Goal: Task Accomplishment & Management: Use online tool/utility

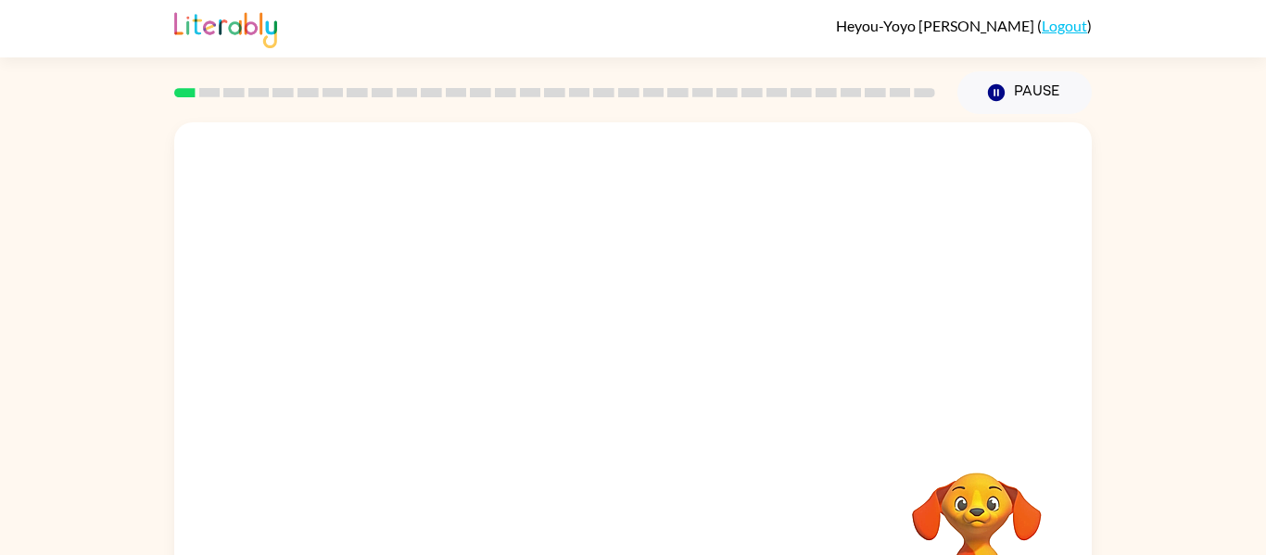
scroll to position [1, 0]
click at [1002, 77] on button "Pause Pause" at bounding box center [1024, 91] width 134 height 43
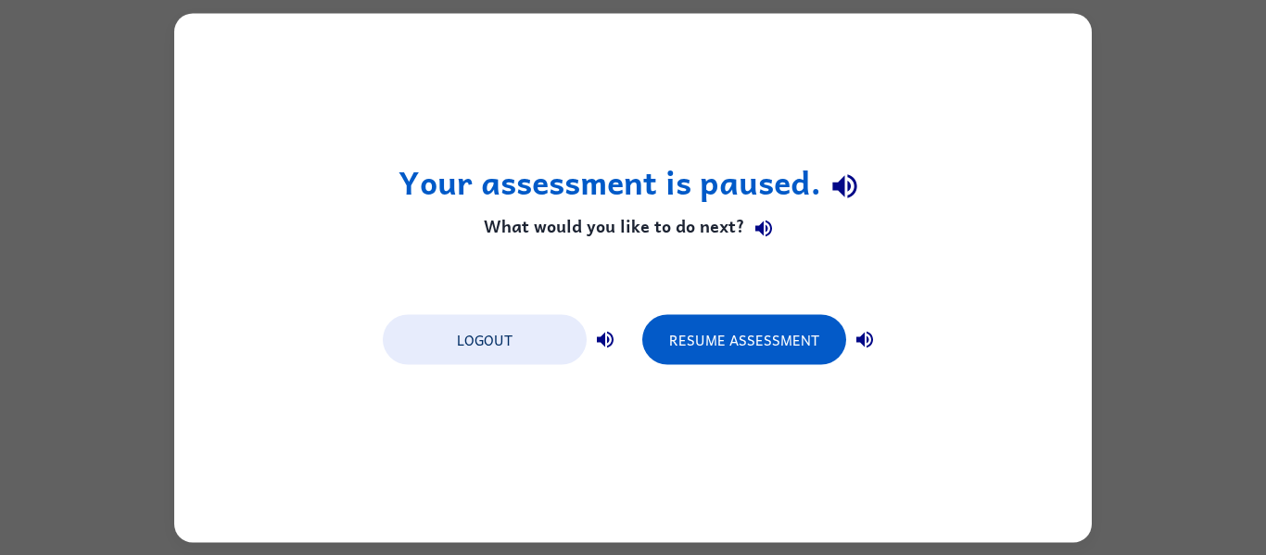
scroll to position [0, 0]
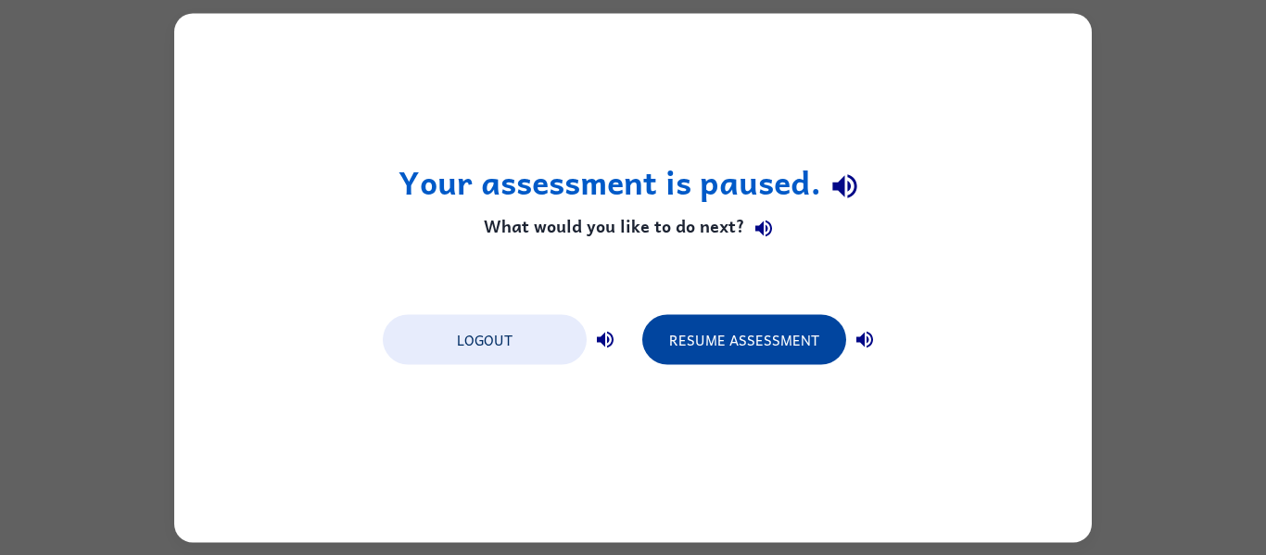
click at [771, 353] on button "Resume Assessment" at bounding box center [744, 339] width 204 height 50
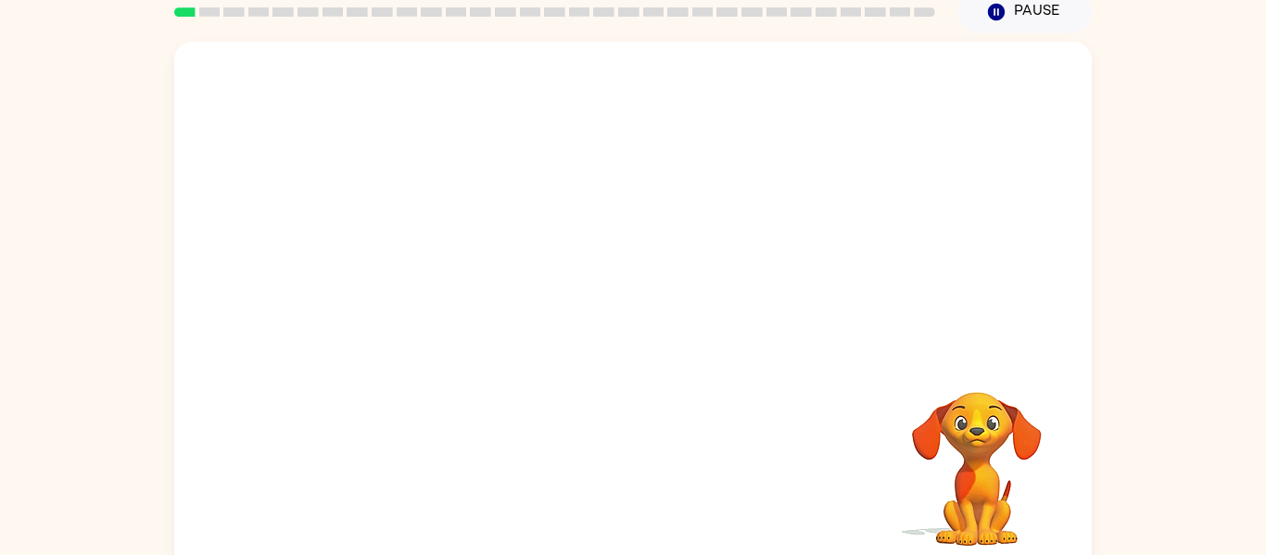
scroll to position [96, 0]
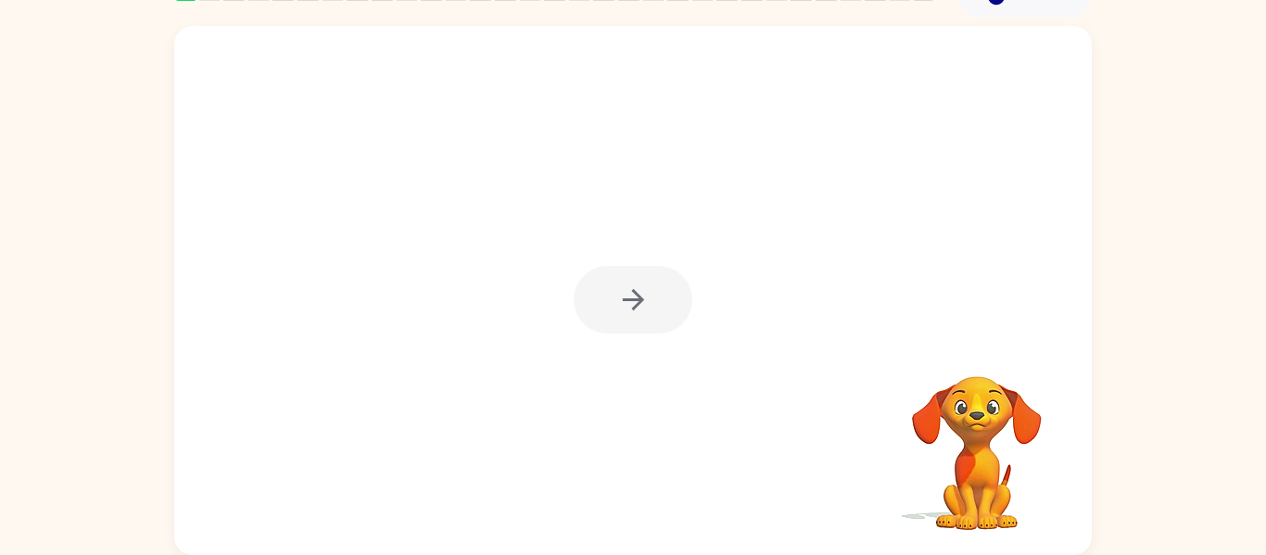
click at [613, 322] on div at bounding box center [633, 300] width 119 height 68
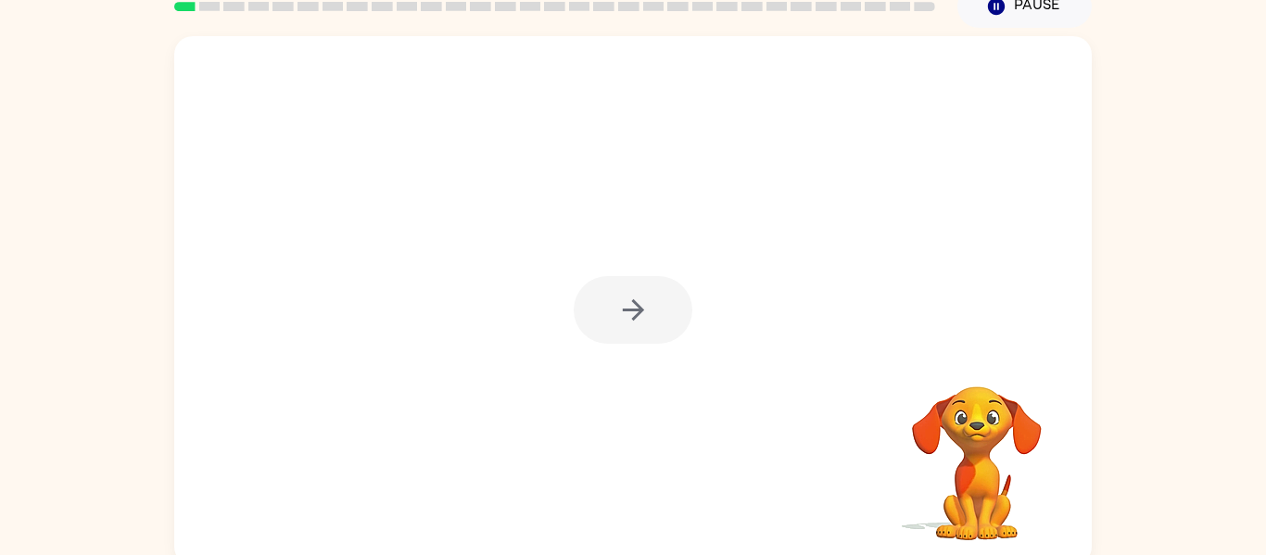
scroll to position [0, 0]
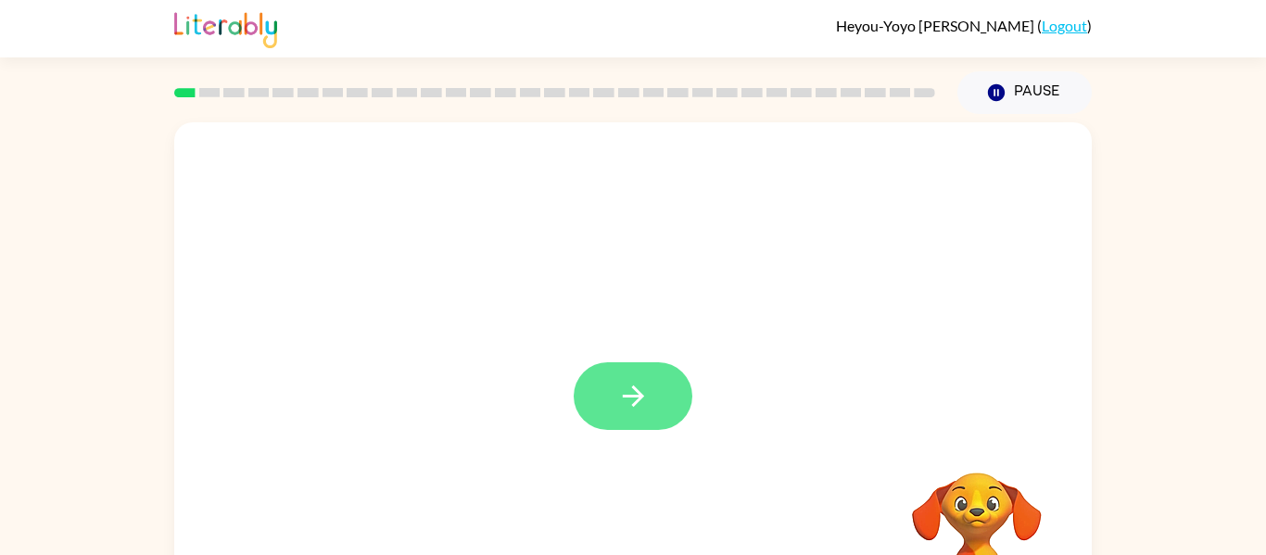
click at [615, 398] on button "button" at bounding box center [633, 396] width 119 height 68
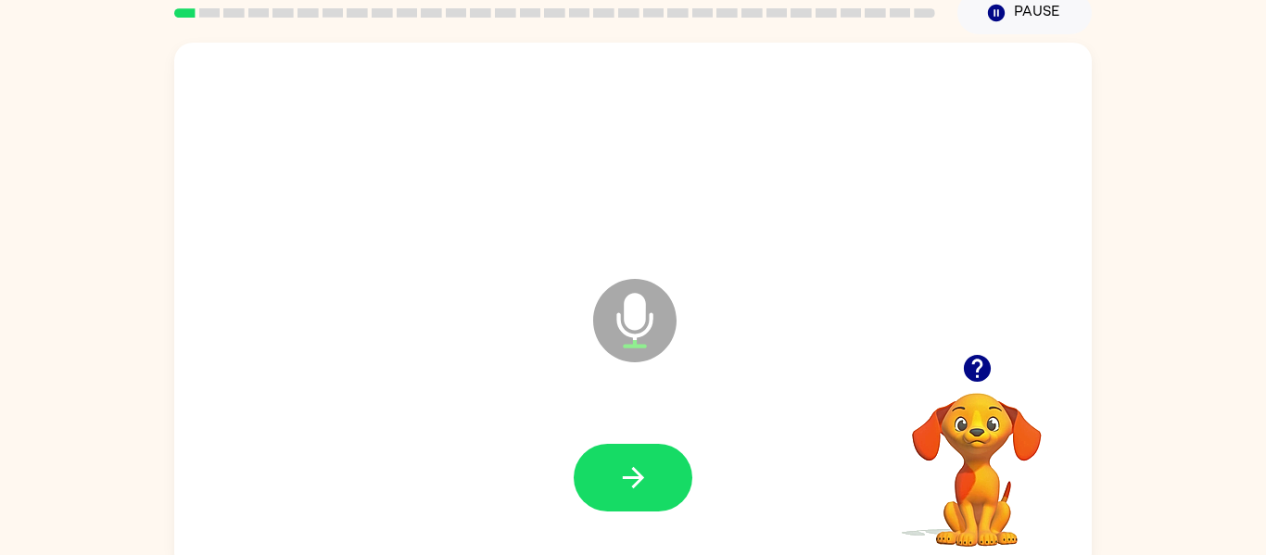
scroll to position [96, 0]
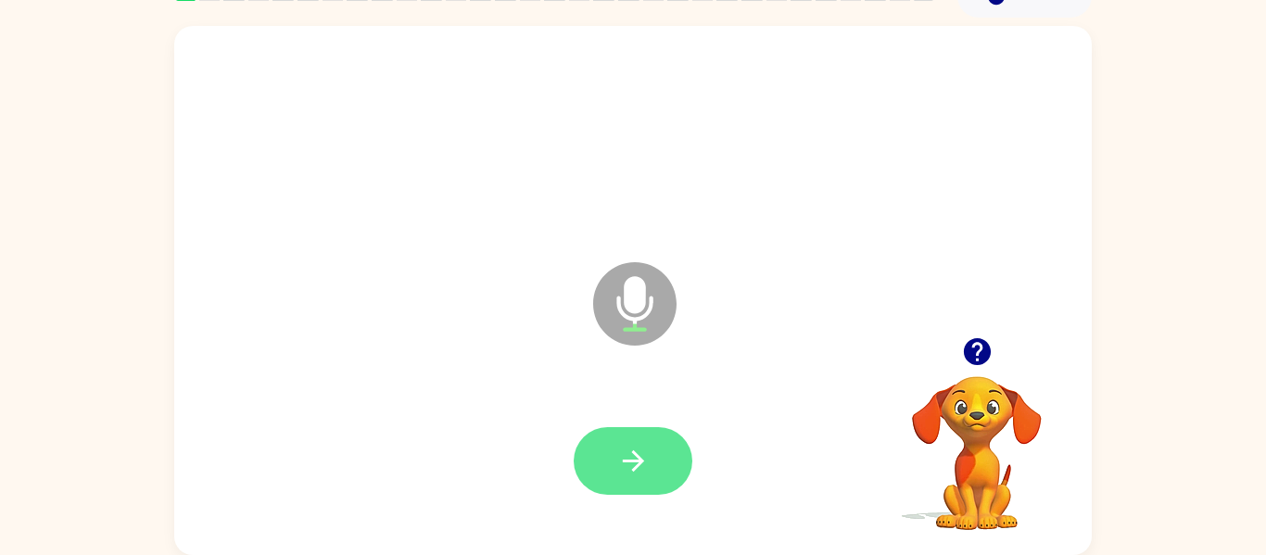
click at [595, 451] on button "button" at bounding box center [633, 461] width 119 height 68
click at [621, 467] on icon "button" at bounding box center [633, 461] width 32 height 32
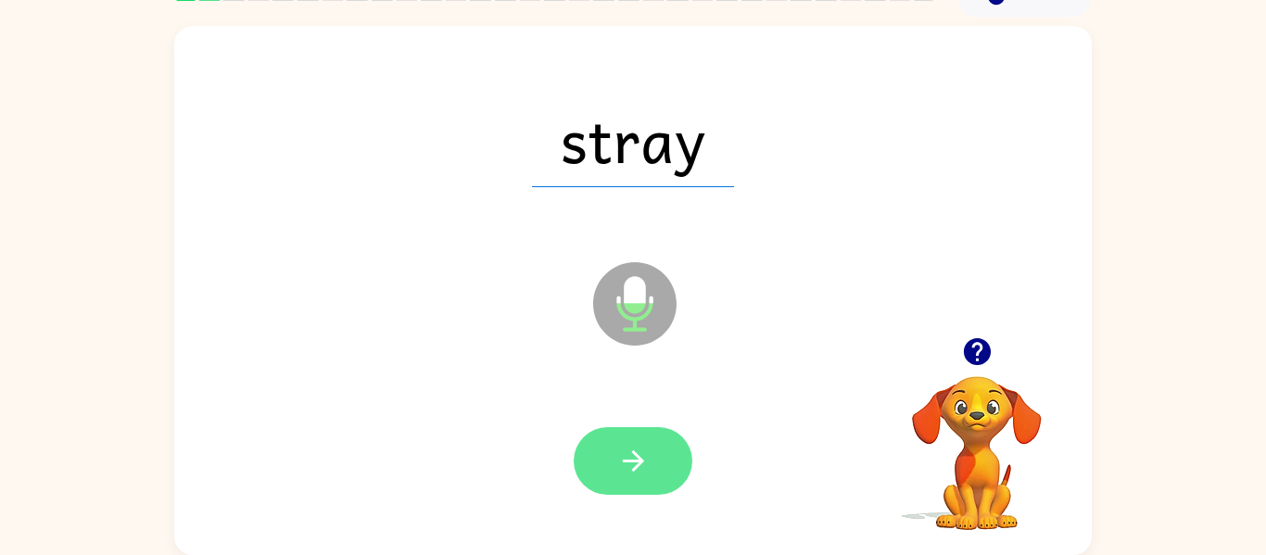
click at [656, 477] on button "button" at bounding box center [633, 461] width 119 height 68
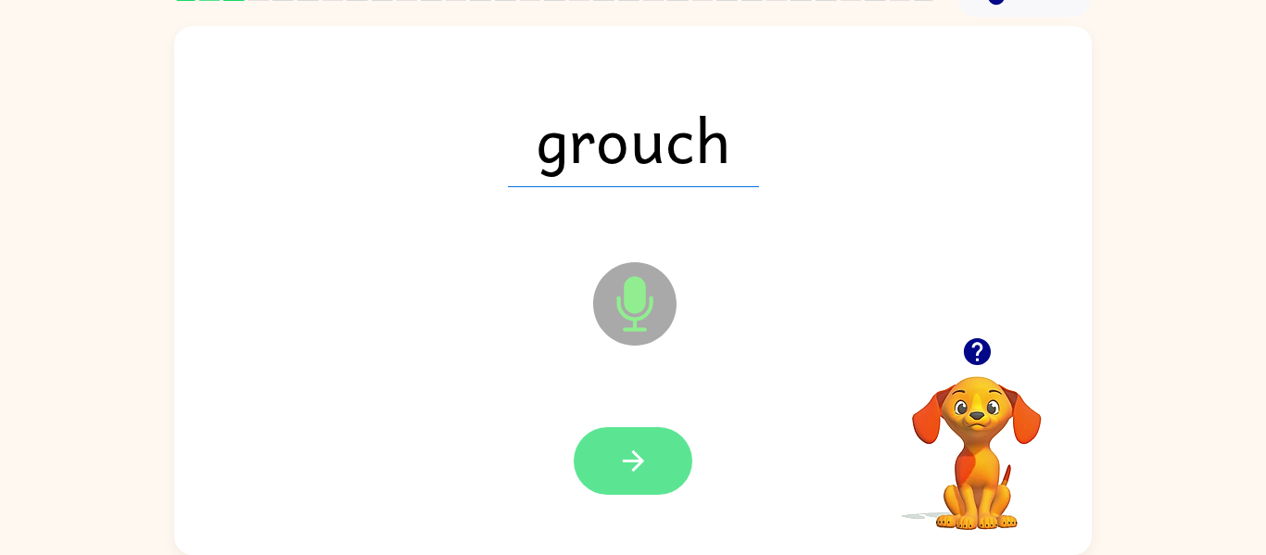
click at [651, 474] on button "button" at bounding box center [633, 461] width 119 height 68
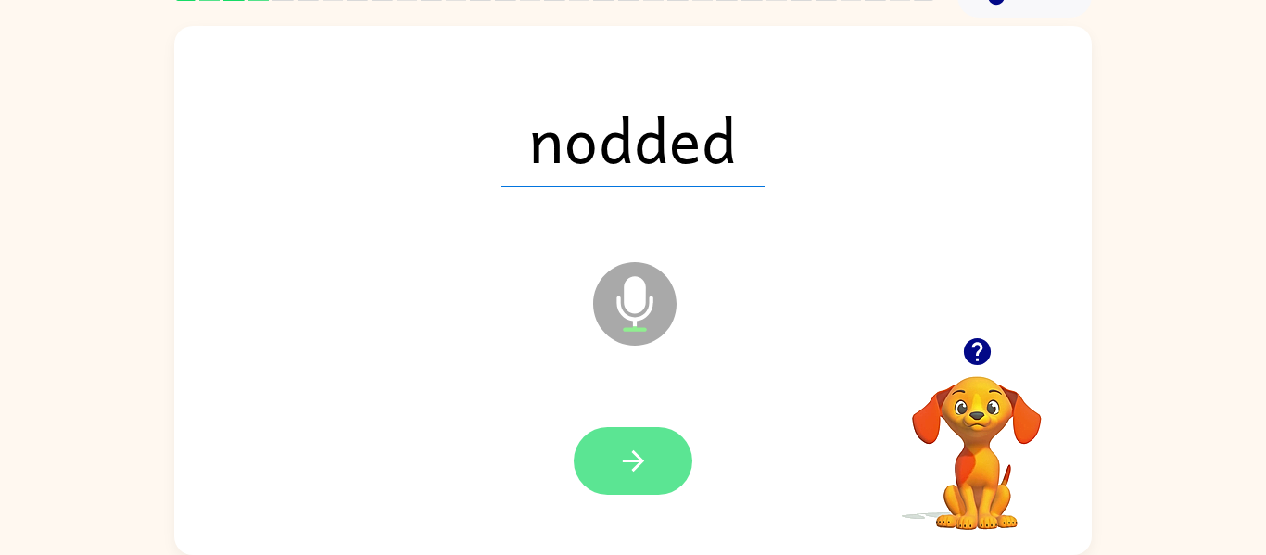
click at [640, 463] on icon "button" at bounding box center [632, 460] width 21 height 21
click at [643, 464] on icon "button" at bounding box center [633, 461] width 32 height 32
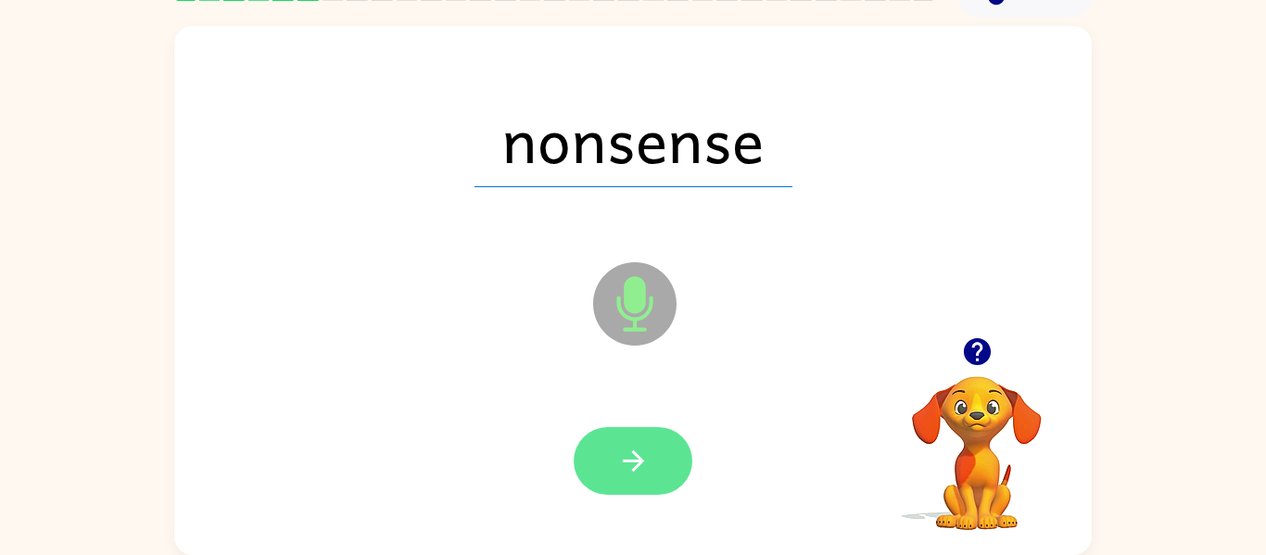
click at [632, 476] on icon "button" at bounding box center [633, 461] width 32 height 32
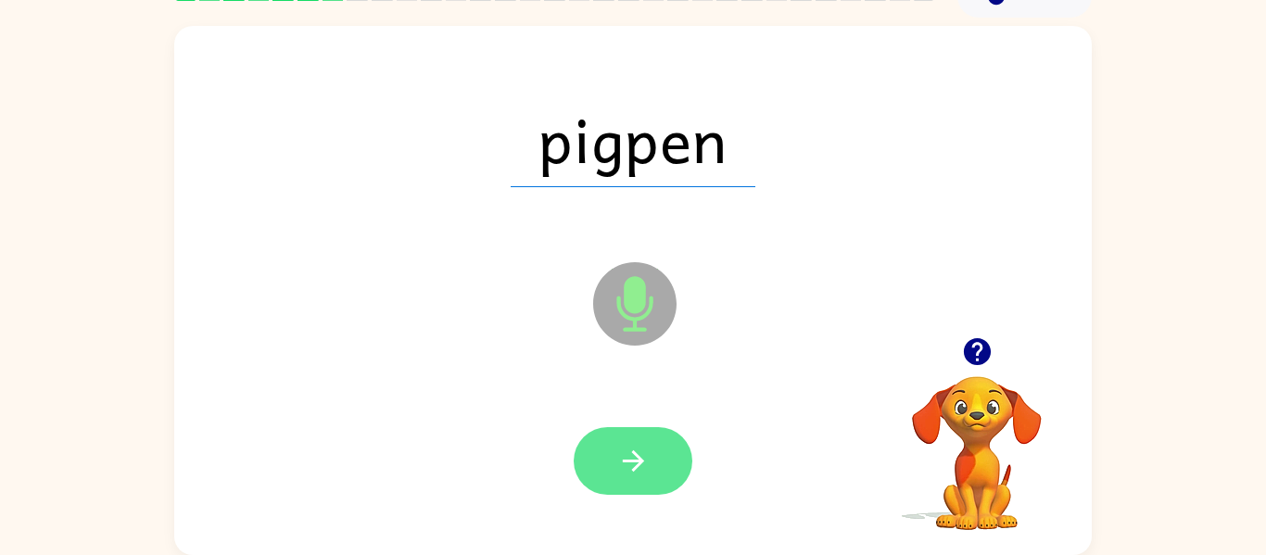
click at [654, 466] on button "button" at bounding box center [633, 461] width 119 height 68
click at [631, 449] on icon "button" at bounding box center [633, 461] width 32 height 32
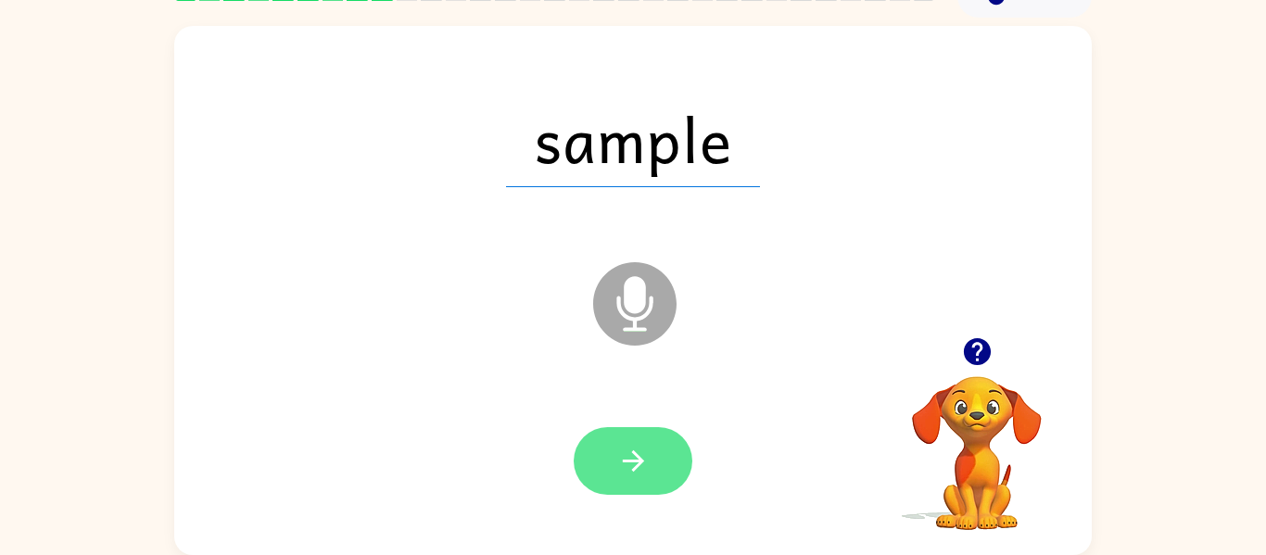
click at [643, 467] on icon "button" at bounding box center [633, 461] width 32 height 32
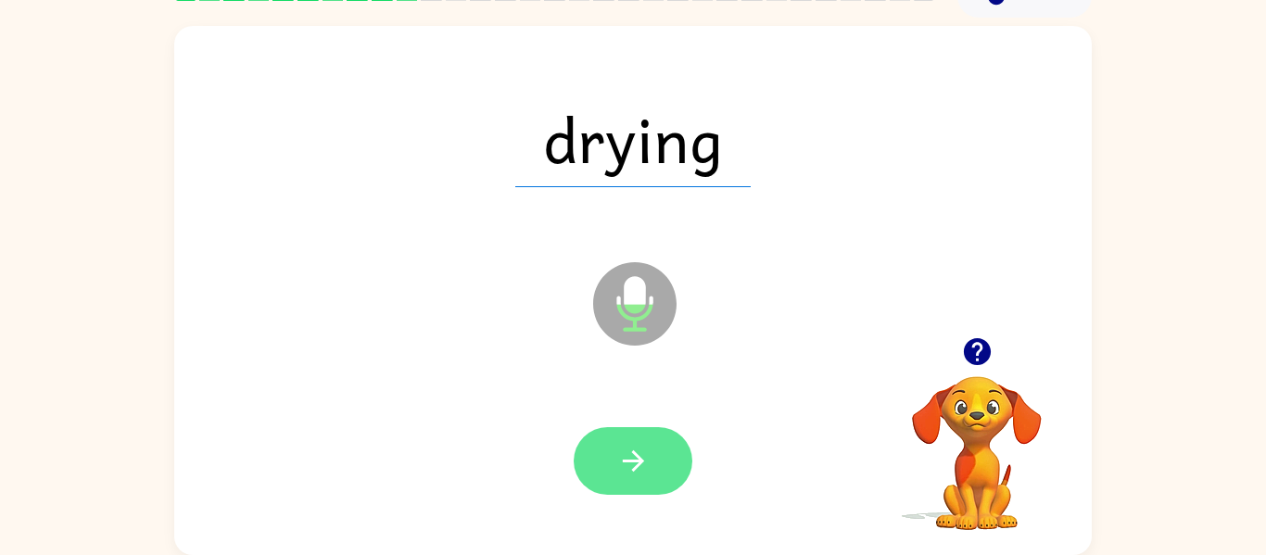
click at [649, 473] on icon "button" at bounding box center [633, 461] width 32 height 32
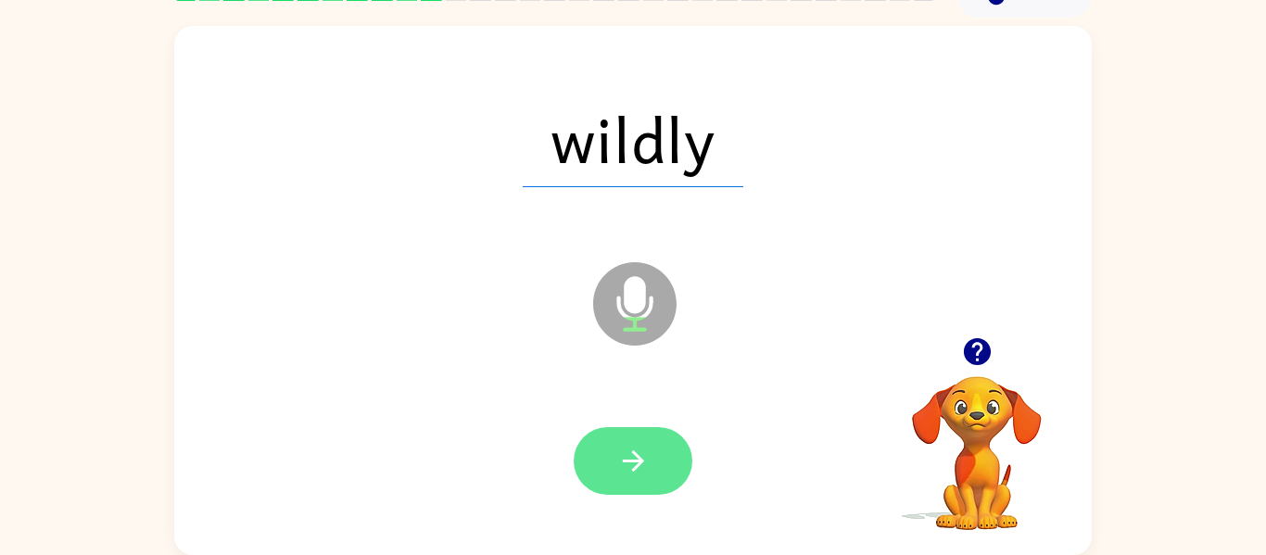
click at [655, 473] on button "button" at bounding box center [633, 461] width 119 height 68
click at [638, 463] on icon "button" at bounding box center [632, 460] width 21 height 21
click at [647, 467] on icon "button" at bounding box center [633, 461] width 32 height 32
click at [664, 463] on button "button" at bounding box center [633, 461] width 119 height 68
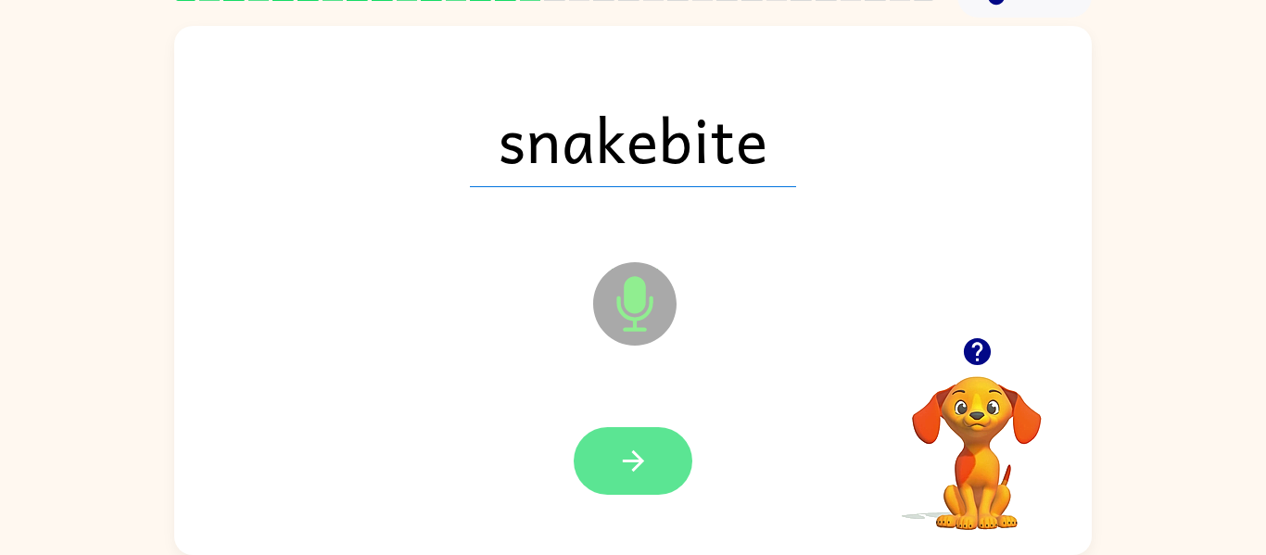
click at [648, 486] on button "button" at bounding box center [633, 461] width 119 height 68
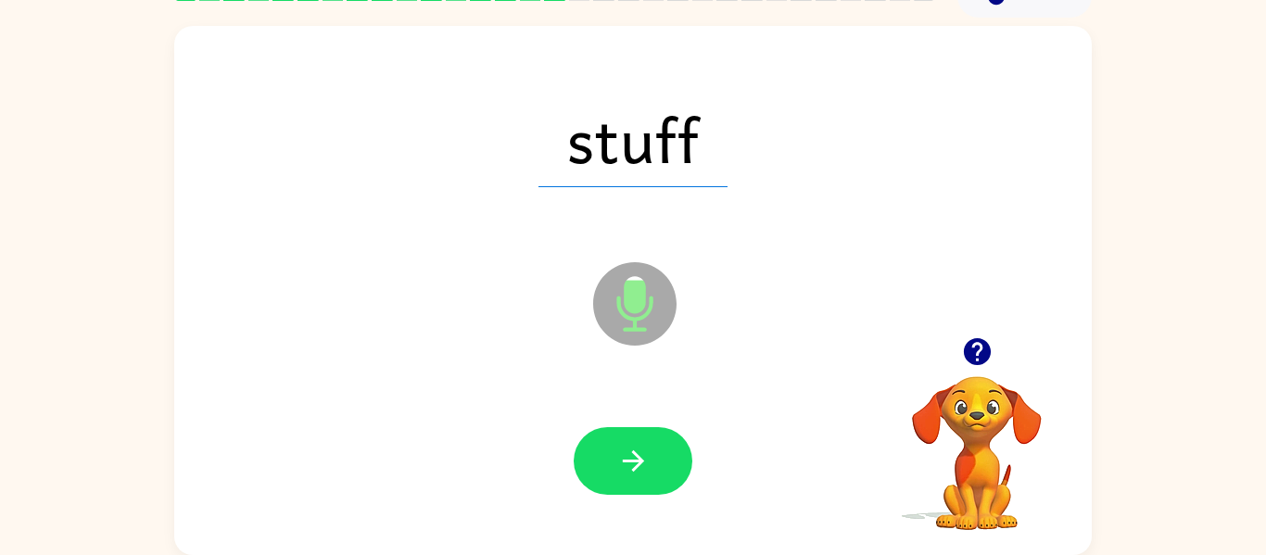
click at [624, 448] on icon "button" at bounding box center [633, 461] width 32 height 32
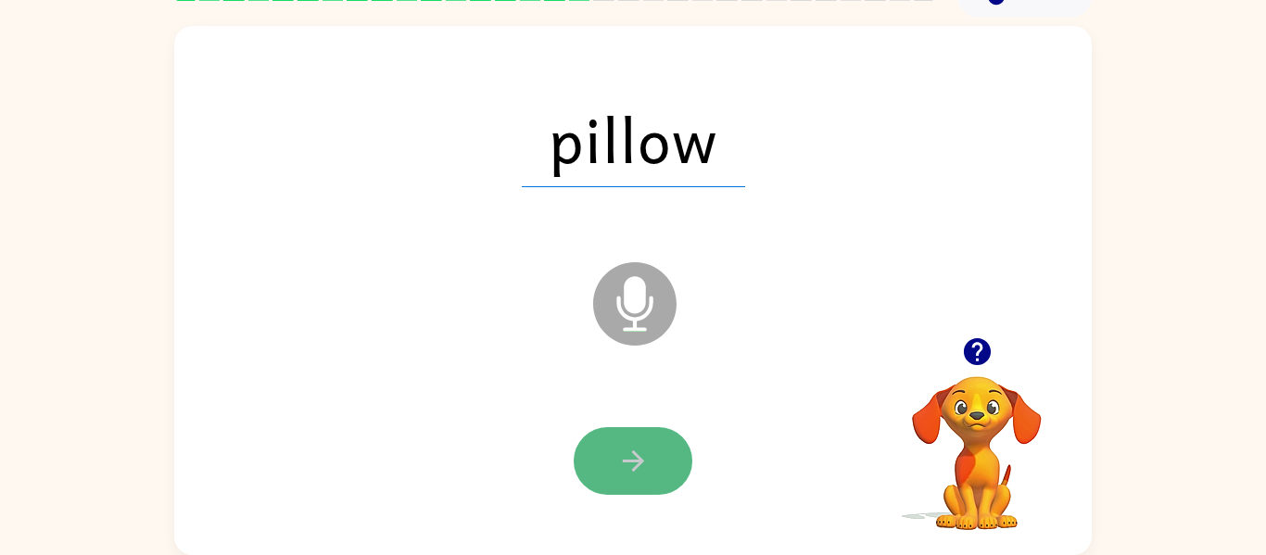
click at [625, 448] on icon "button" at bounding box center [633, 461] width 32 height 32
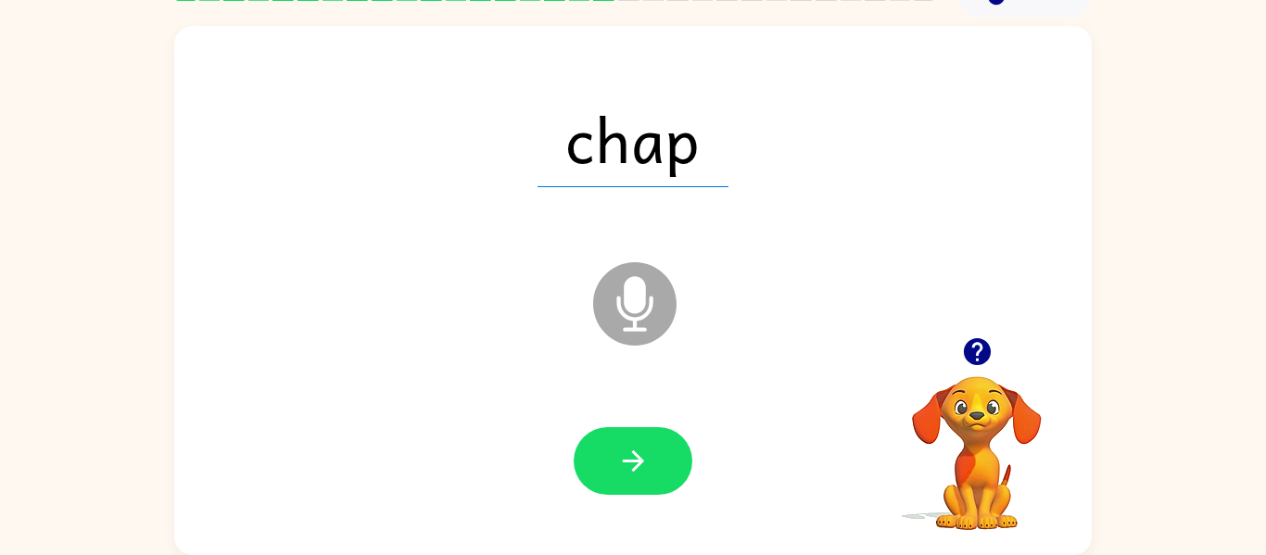
click at [625, 448] on icon "button" at bounding box center [633, 461] width 32 height 32
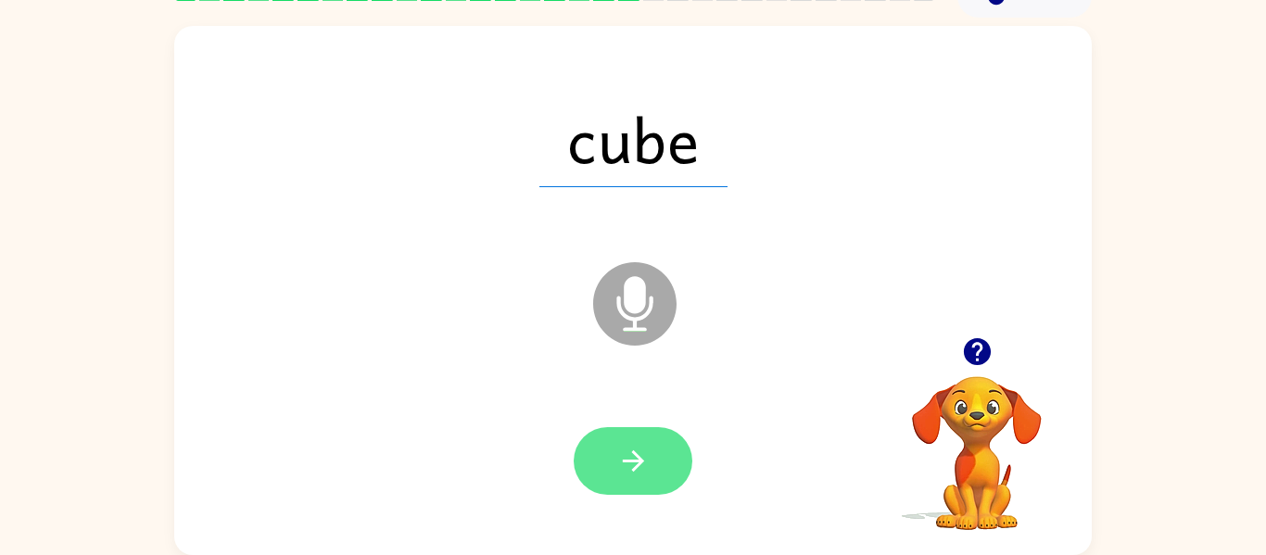
click at [625, 445] on icon "button" at bounding box center [633, 461] width 32 height 32
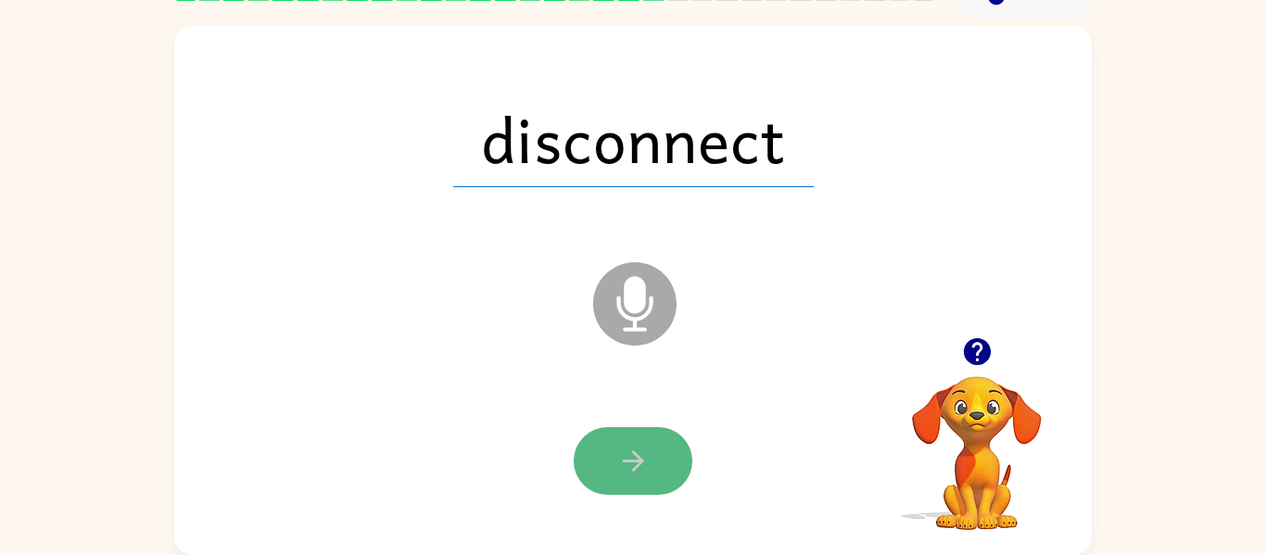
click at [626, 445] on icon "button" at bounding box center [633, 461] width 32 height 32
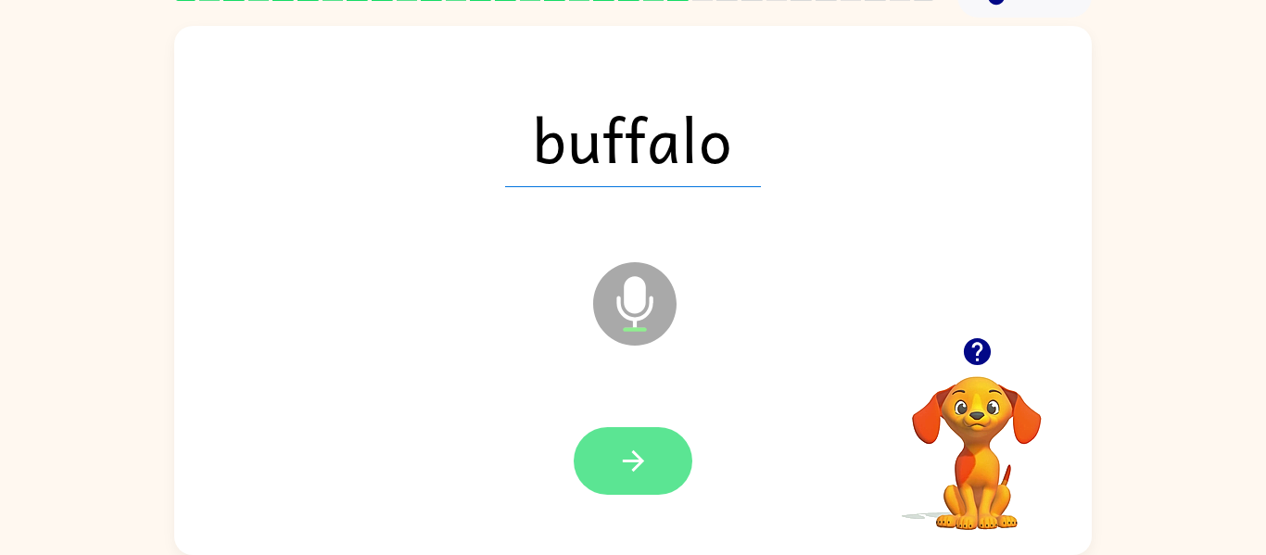
click at [626, 445] on icon "button" at bounding box center [633, 461] width 32 height 32
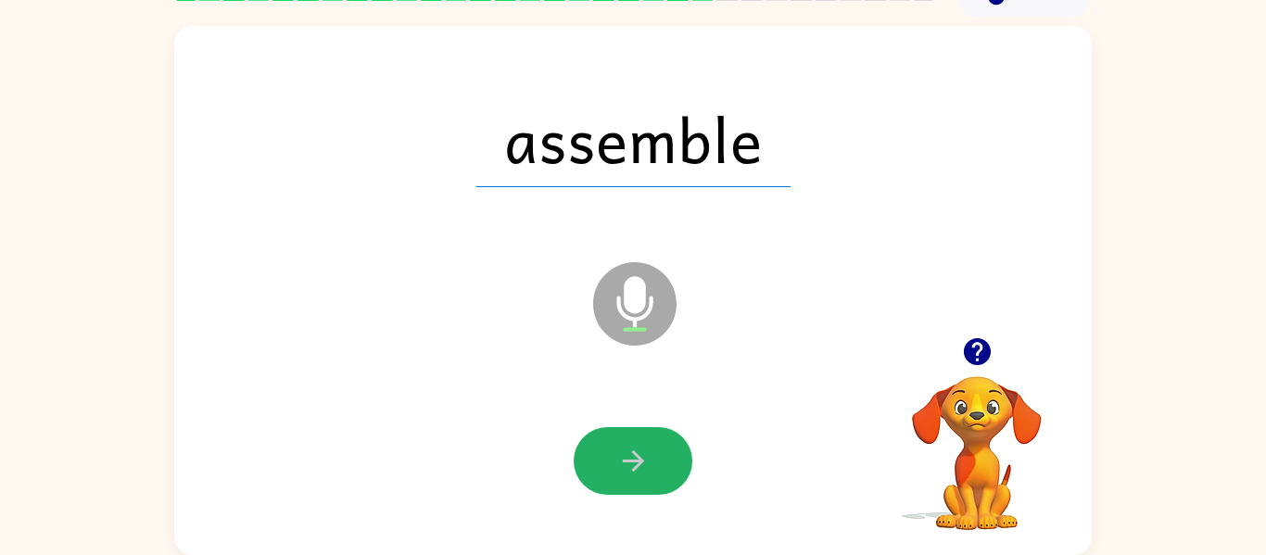
click at [626, 445] on icon "button" at bounding box center [633, 461] width 32 height 32
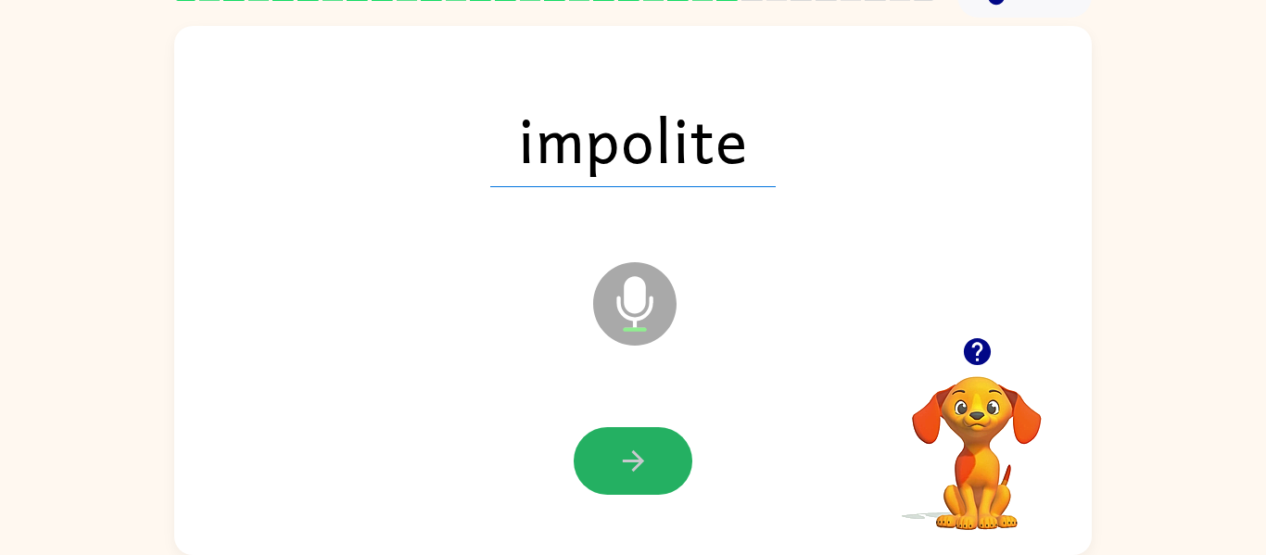
click at [626, 445] on icon "button" at bounding box center [633, 461] width 32 height 32
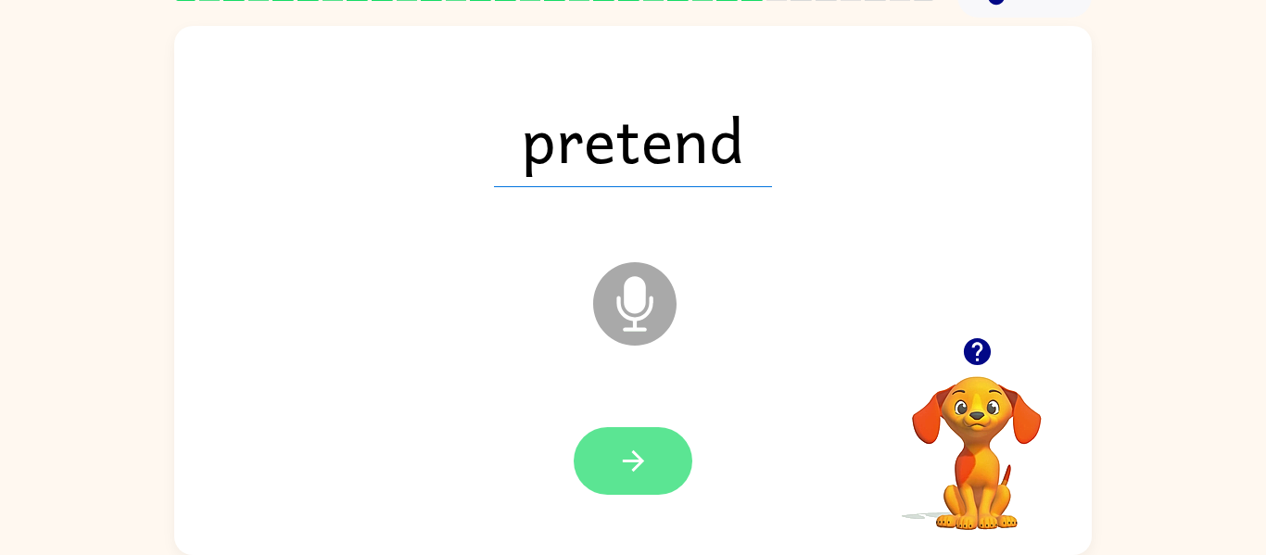
click at [626, 445] on icon "button" at bounding box center [633, 461] width 32 height 32
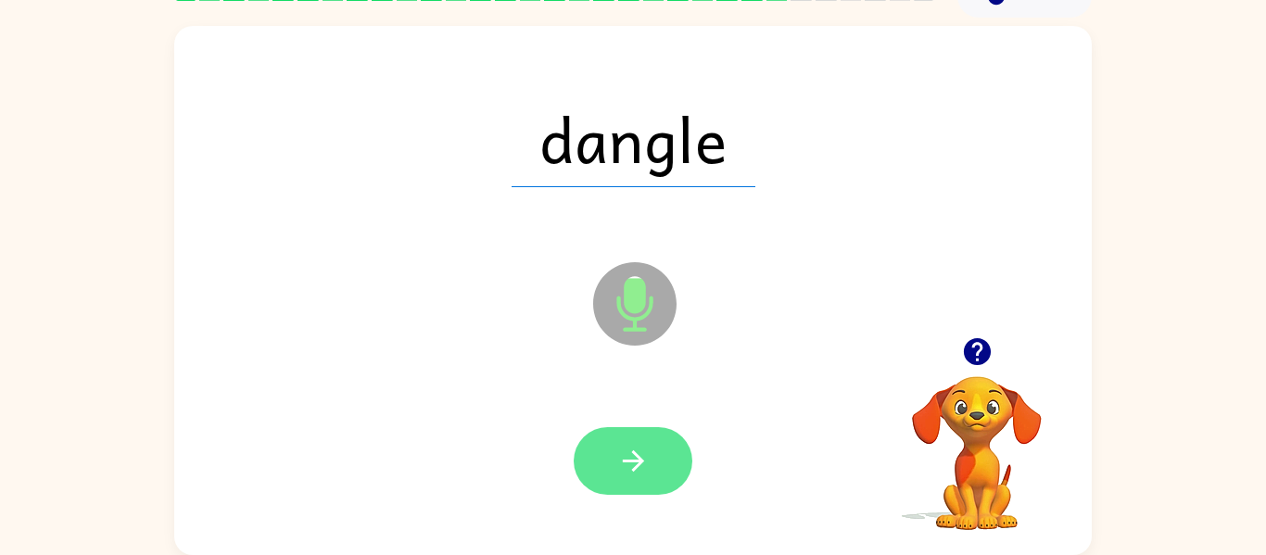
click at [627, 445] on icon "button" at bounding box center [633, 461] width 32 height 32
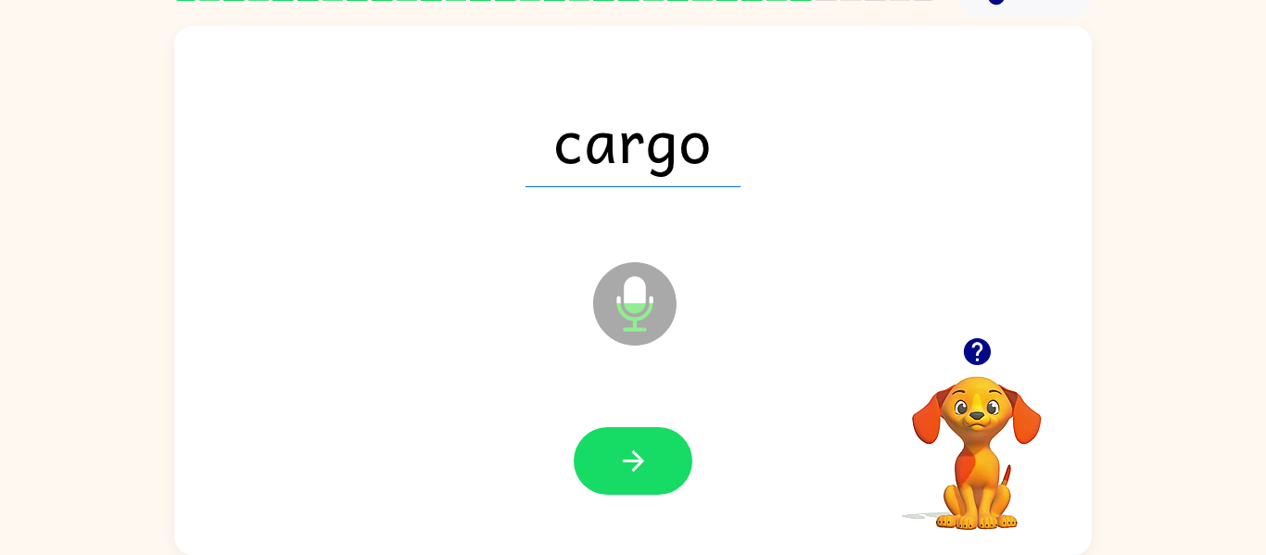
click at [627, 445] on icon "button" at bounding box center [633, 461] width 32 height 32
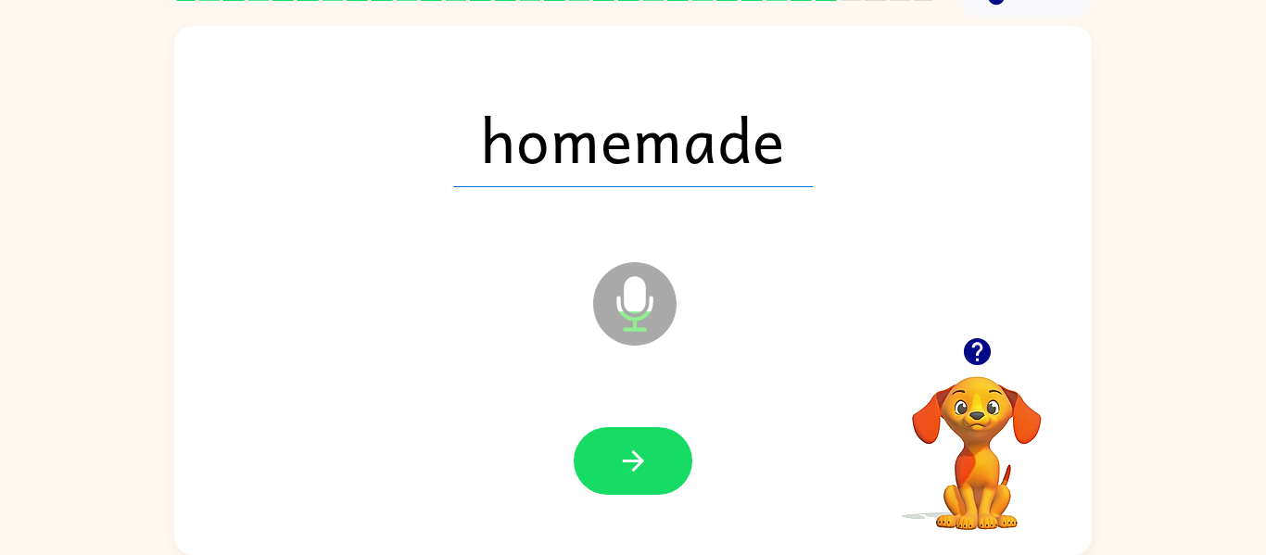
click at [627, 445] on icon "button" at bounding box center [633, 461] width 32 height 32
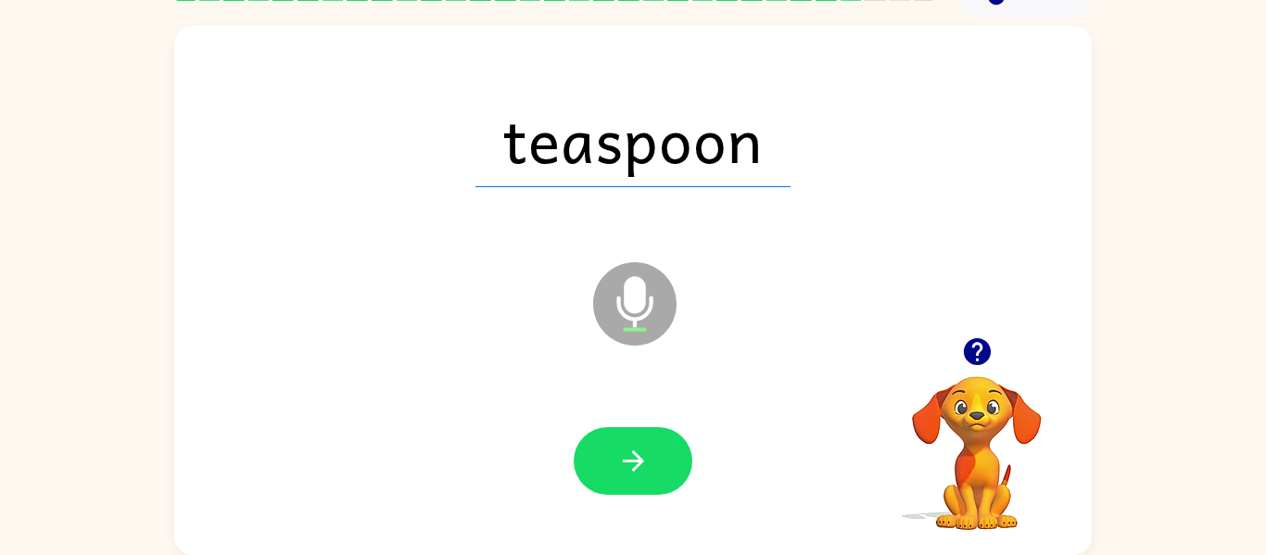
click at [627, 445] on icon "button" at bounding box center [633, 461] width 32 height 32
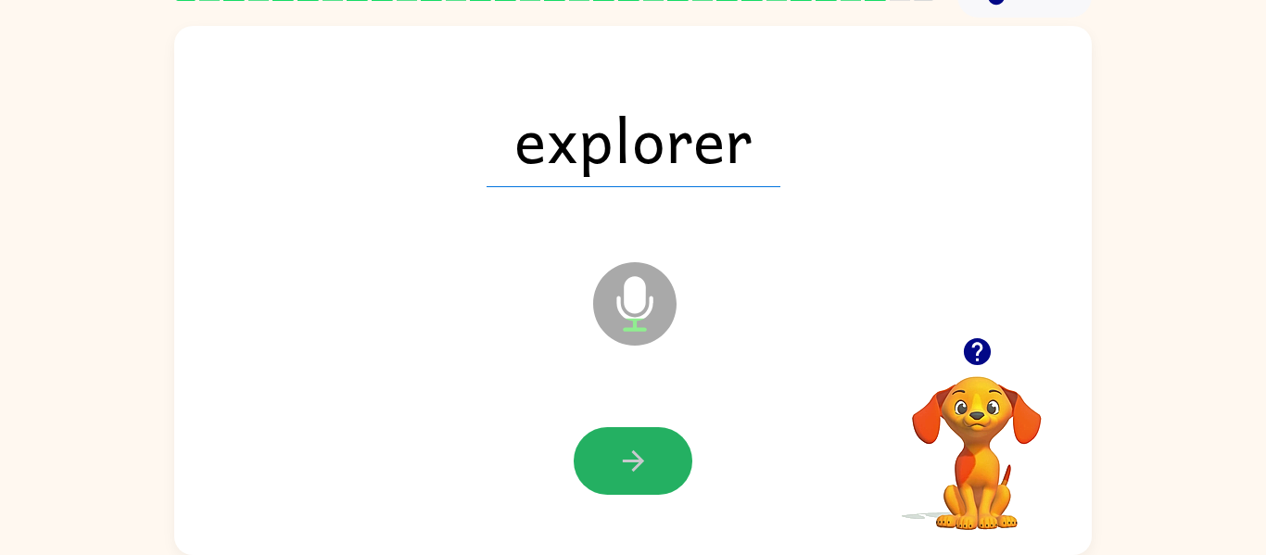
click at [627, 445] on icon "button" at bounding box center [633, 461] width 32 height 32
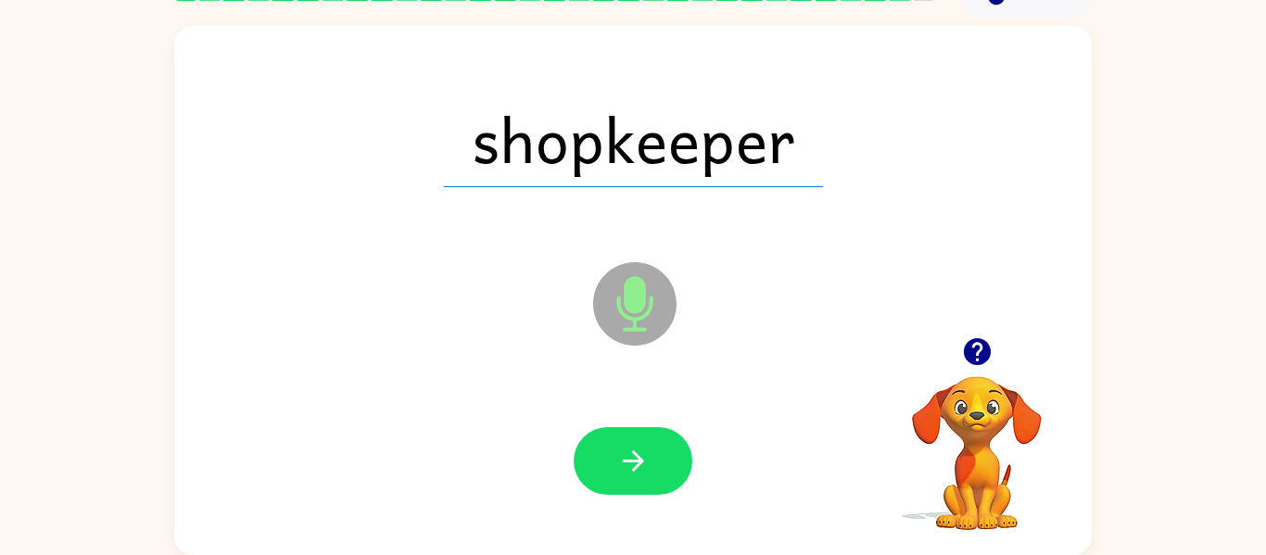
click at [627, 445] on icon "button" at bounding box center [633, 461] width 32 height 32
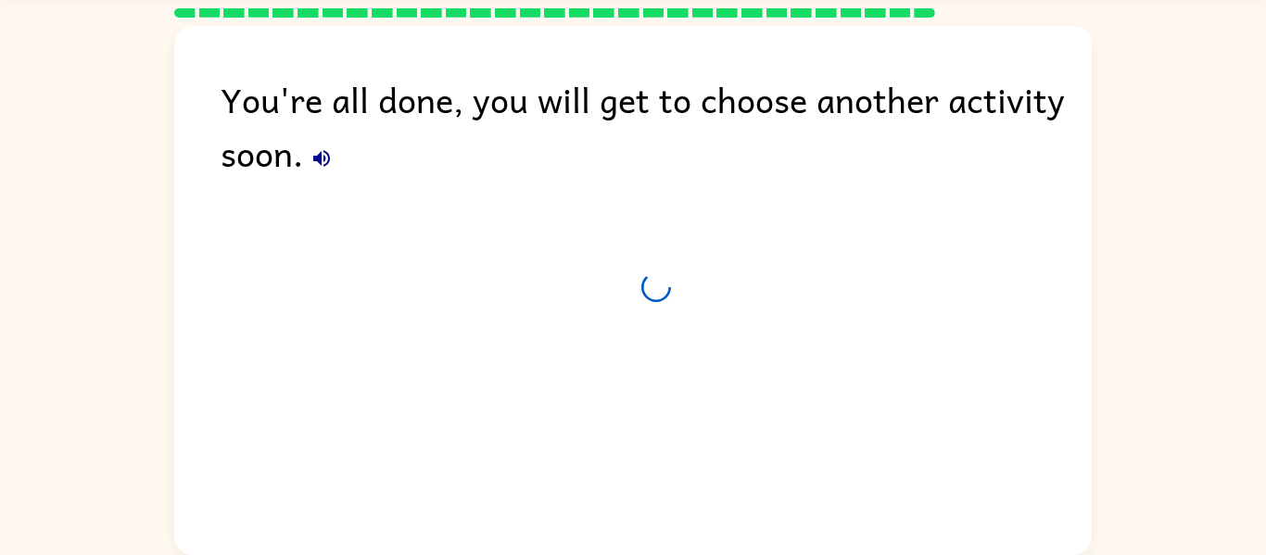
scroll to position [63, 0]
